Goal: Download file/media

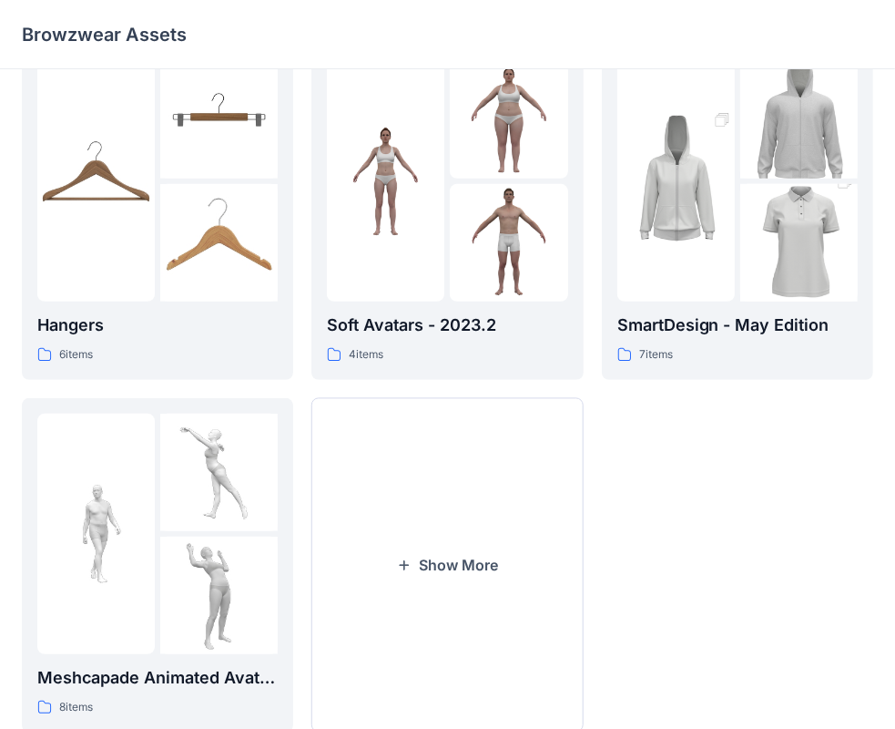
scroll to position [399, 0]
click at [449, 563] on button "Show More" at bounding box center [446, 564] width 271 height 334
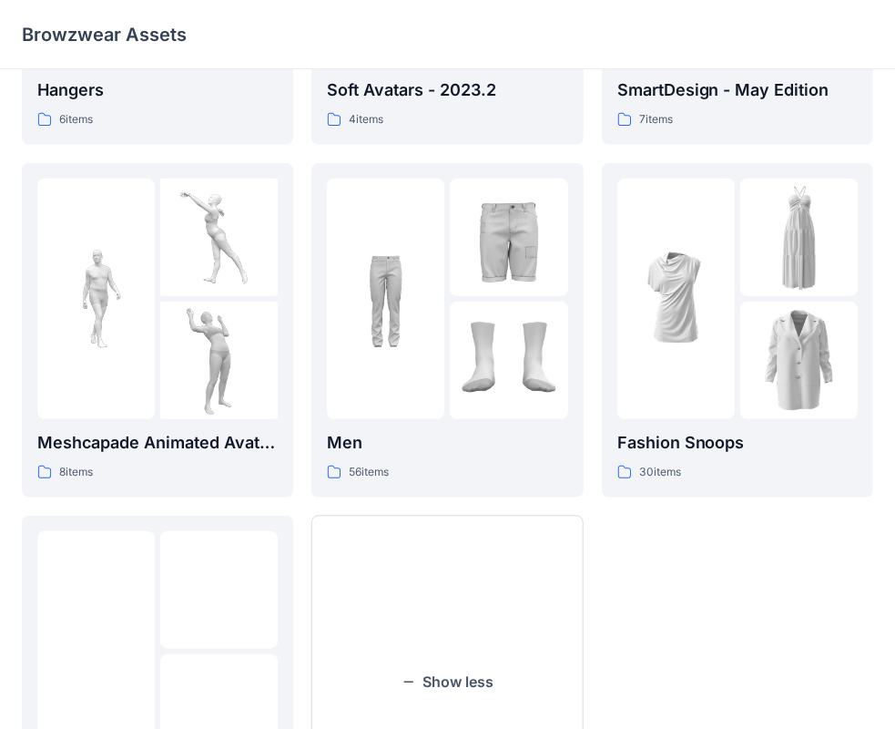
scroll to position [646, 0]
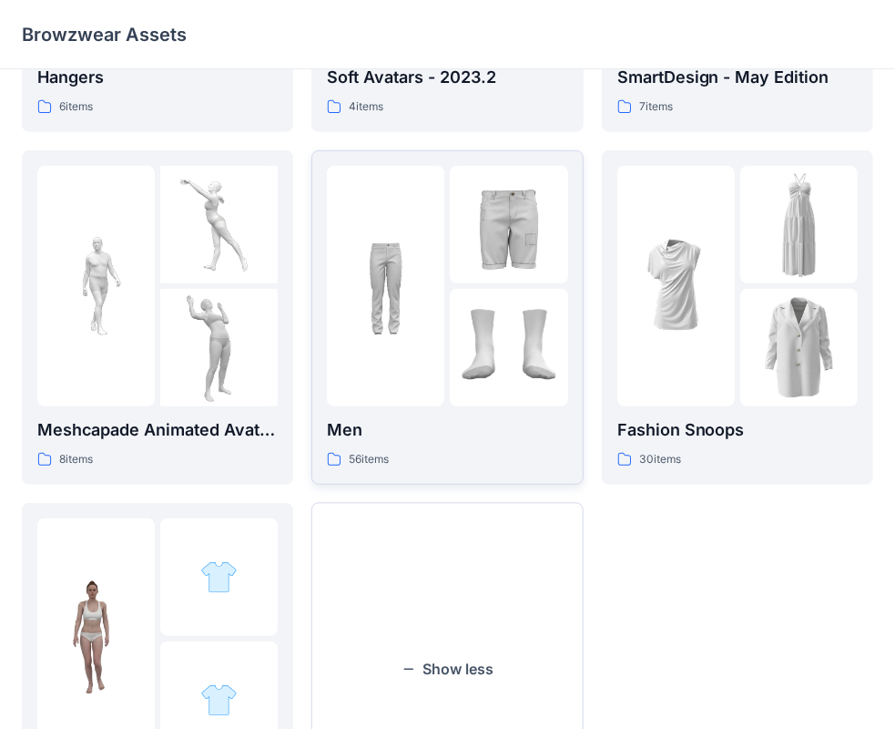
click at [459, 313] on img at bounding box center [508, 347] width 117 height 117
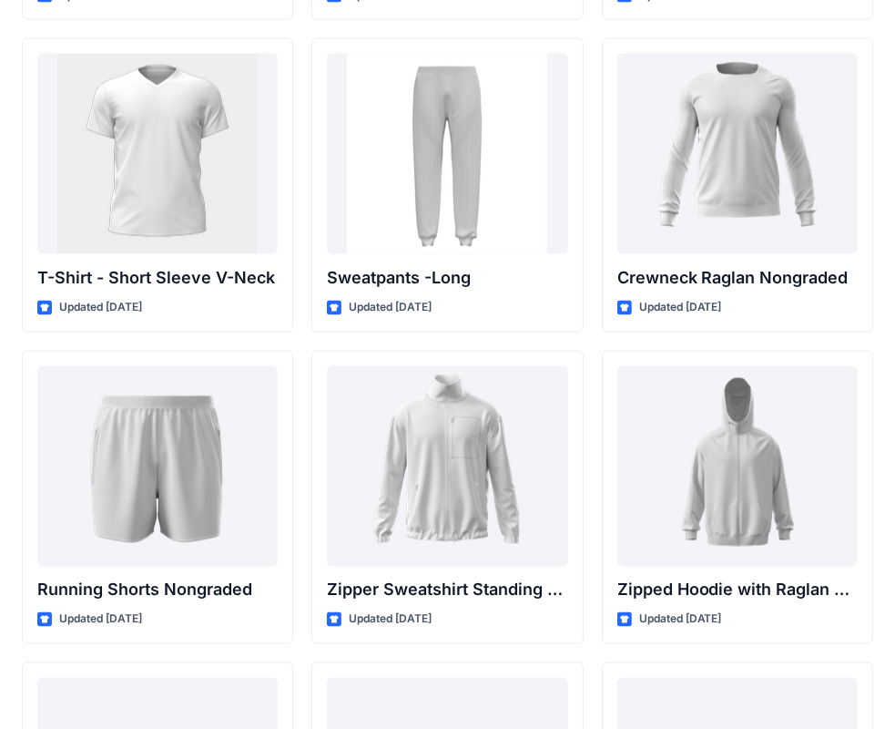
scroll to position [1953, 0]
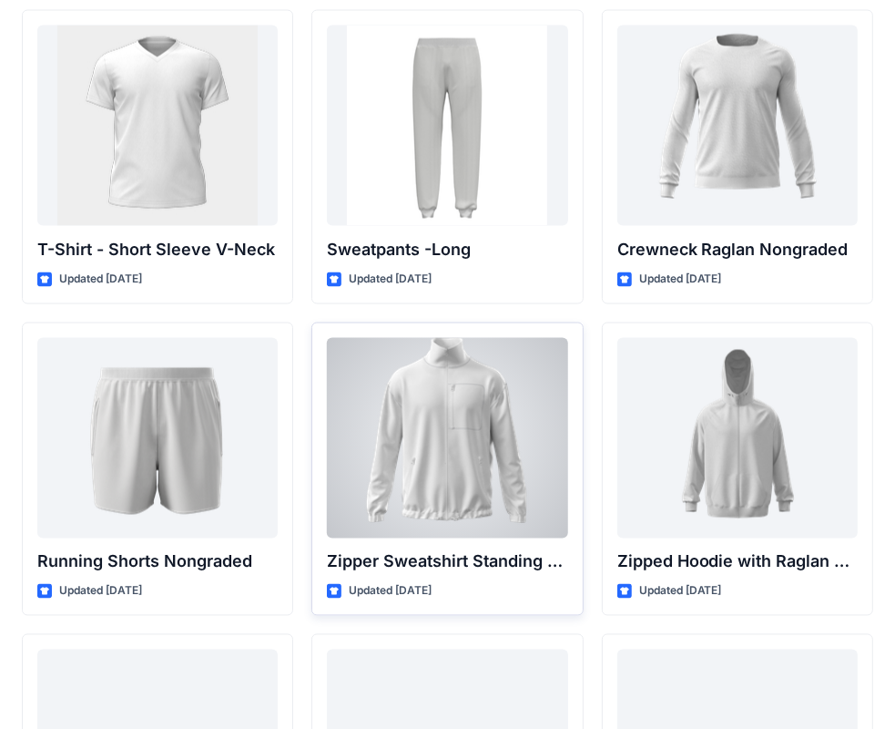
click at [466, 431] on div at bounding box center [447, 438] width 240 height 200
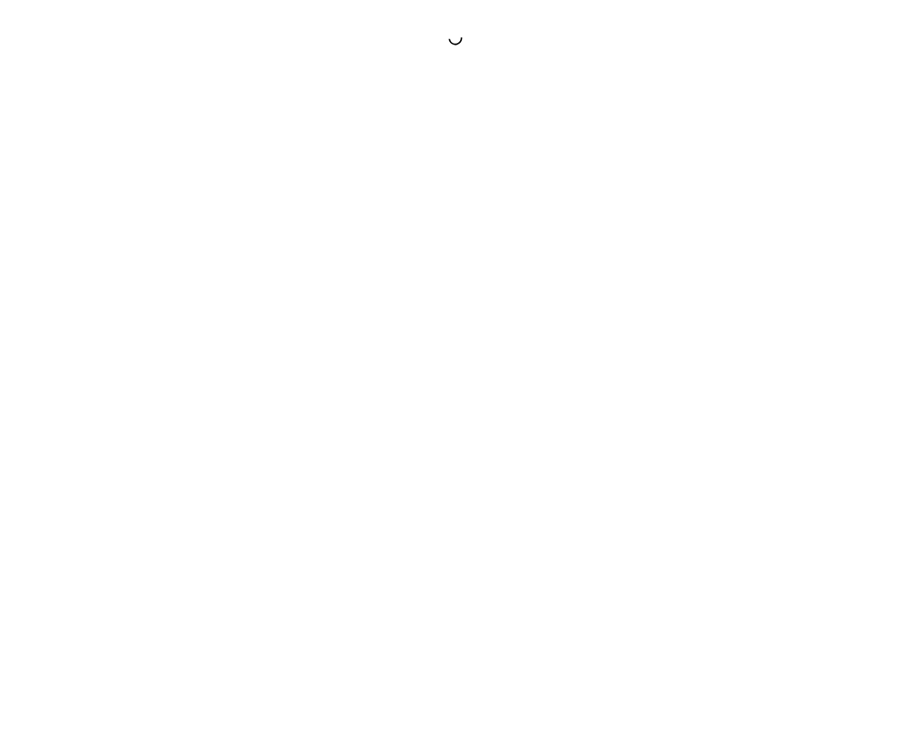
click at [466, 431] on div at bounding box center [455, 364] width 911 height 729
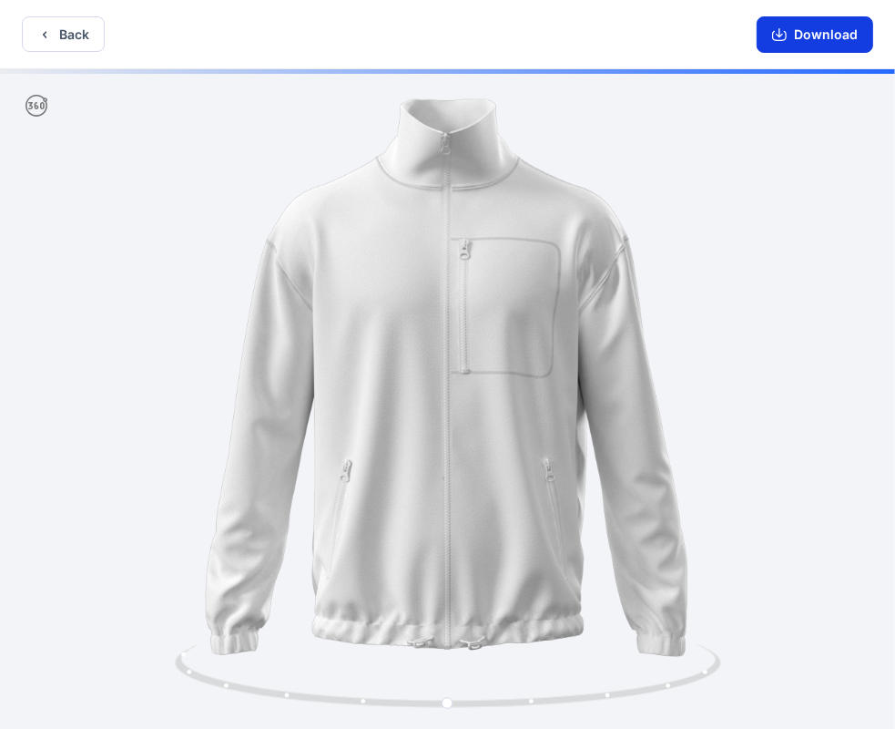
click at [805, 36] on button "Download" at bounding box center [815, 34] width 117 height 36
